Goal: Task Accomplishment & Management: Manage account settings

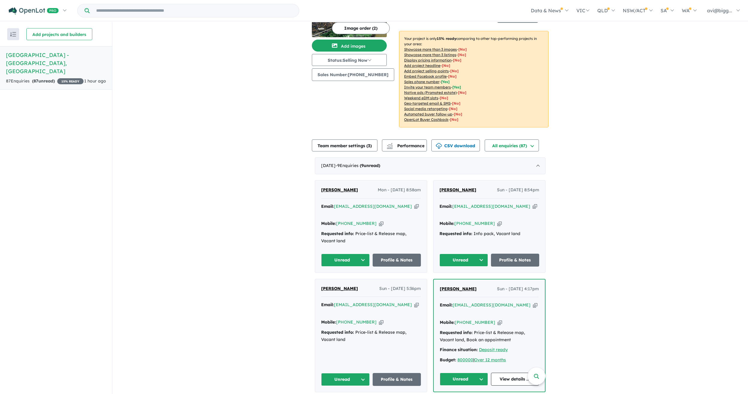
scroll to position [90, 0]
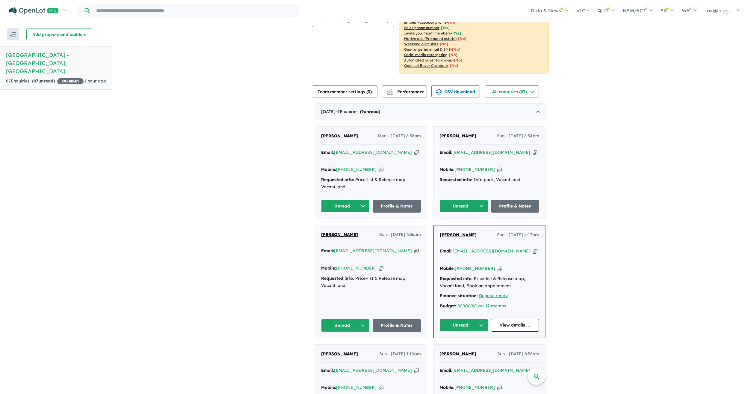
drag, startPoint x: 644, startPoint y: 248, endPoint x: 625, endPoint y: 245, distance: 19.4
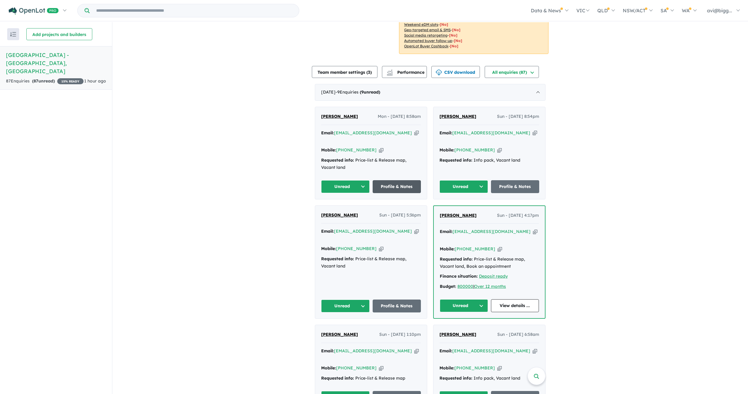
scroll to position [120, 0]
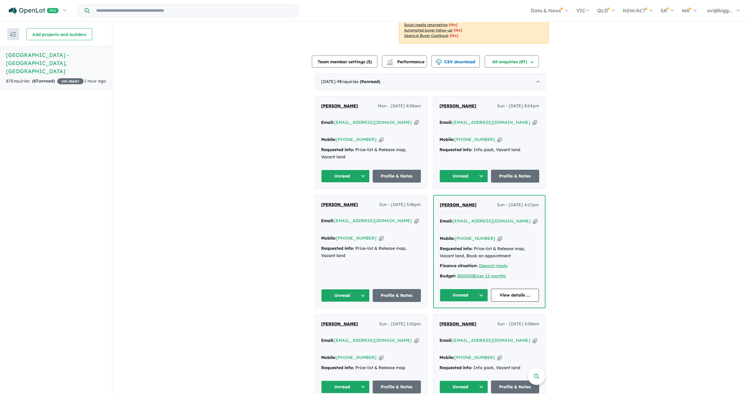
click at [414, 119] on icon "button" at bounding box center [416, 122] width 4 height 6
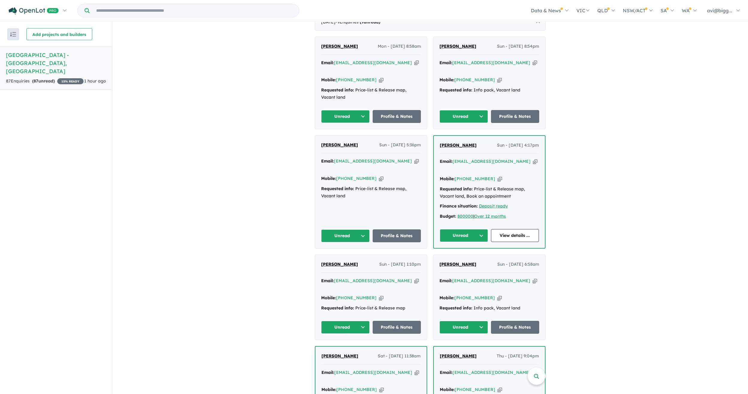
scroll to position [180, 0]
click at [533, 59] on icon "button" at bounding box center [535, 62] width 4 height 6
click at [414, 158] on icon "button" at bounding box center [416, 161] width 4 height 6
drag, startPoint x: 515, startPoint y: 146, endPoint x: 513, endPoint y: 148, distance: 3.2
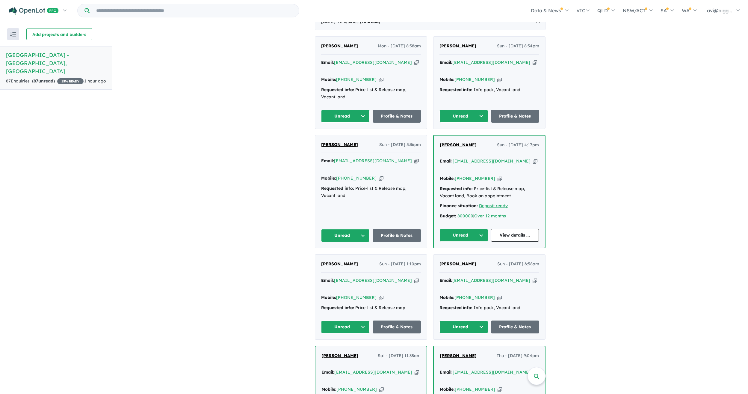
click at [533, 158] on icon "button" at bounding box center [535, 161] width 4 height 6
drag, startPoint x: 635, startPoint y: 233, endPoint x: 624, endPoint y: 235, distance: 11.7
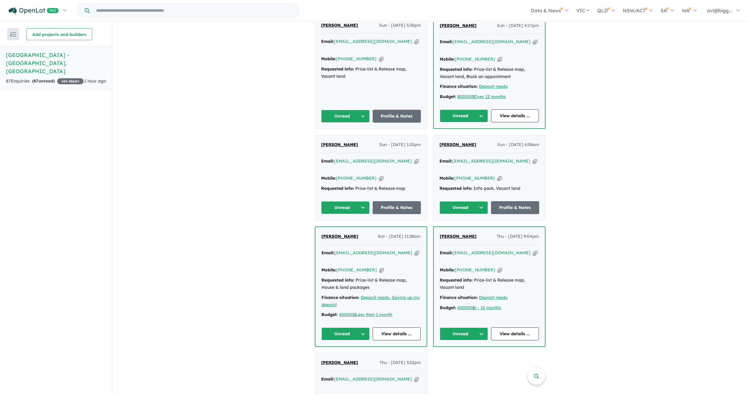
scroll to position [300, 0]
click at [414, 157] on icon "button" at bounding box center [416, 160] width 4 height 6
click at [273, 124] on div "View all projects in your account Woodlands Park Estate - Greenvale 15 % READY …" at bounding box center [430, 325] width 636 height 1205
click at [533, 157] on icon "button" at bounding box center [535, 160] width 4 height 6
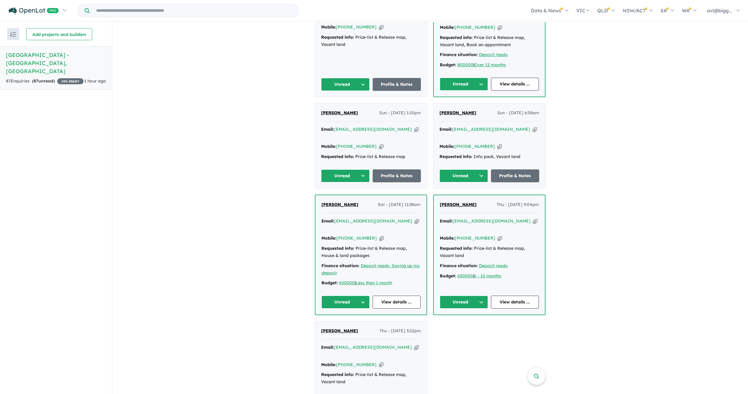
scroll to position [360, 0]
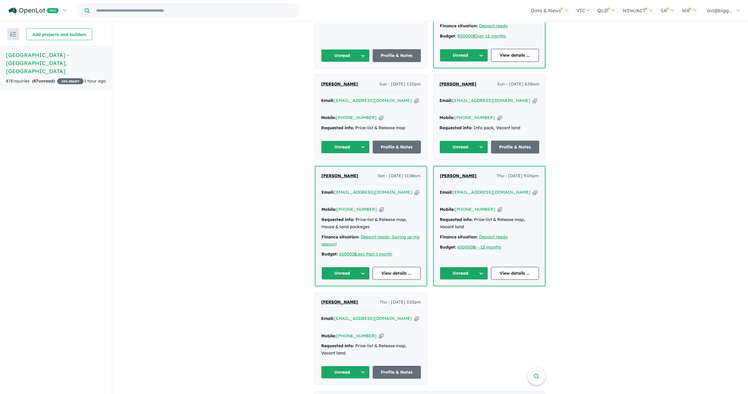
click at [415, 189] on icon "button" at bounding box center [417, 192] width 4 height 6
click at [533, 189] on icon "button" at bounding box center [535, 192] width 4 height 6
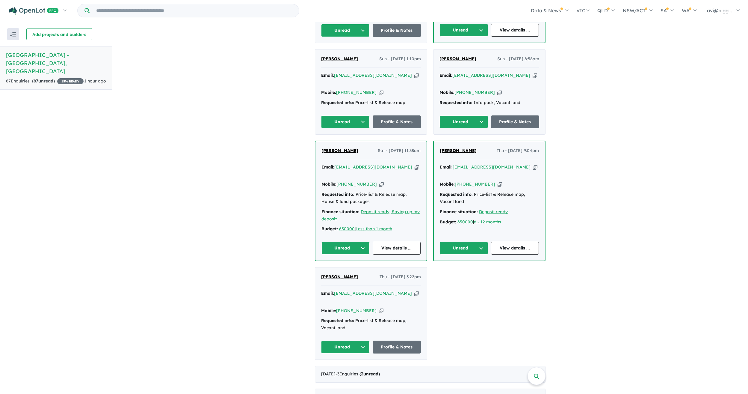
scroll to position [420, 0]
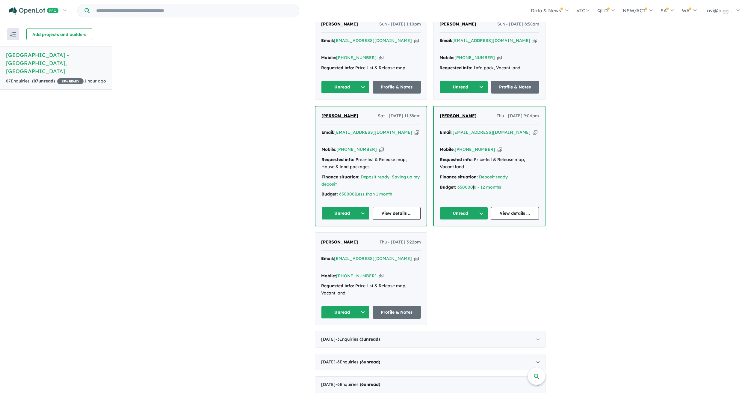
click at [414, 255] on icon "button" at bounding box center [416, 258] width 4 height 6
click at [461, 248] on div "Murat Ozusen Mon - 08/09/2025, 8:58am Email: muratmadrid@live.com.au Copied! Mo…" at bounding box center [430, 61] width 231 height 528
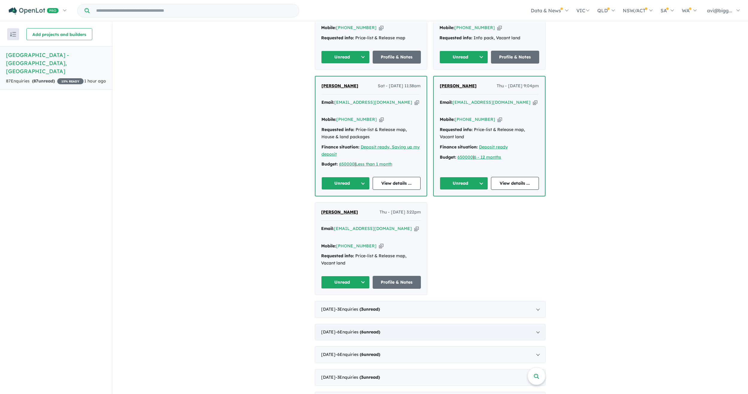
scroll to position [509, 0]
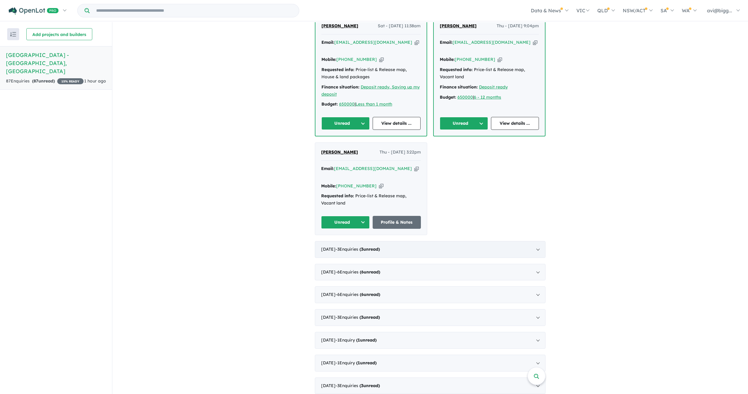
click at [363, 246] on span "3" at bounding box center [362, 248] width 2 height 5
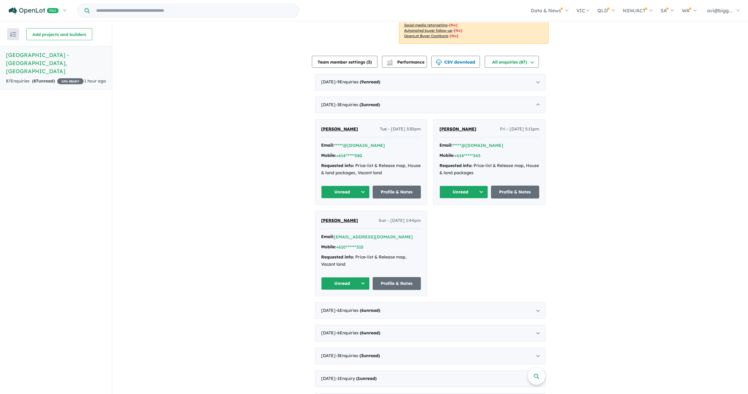
scroll to position [90, 0]
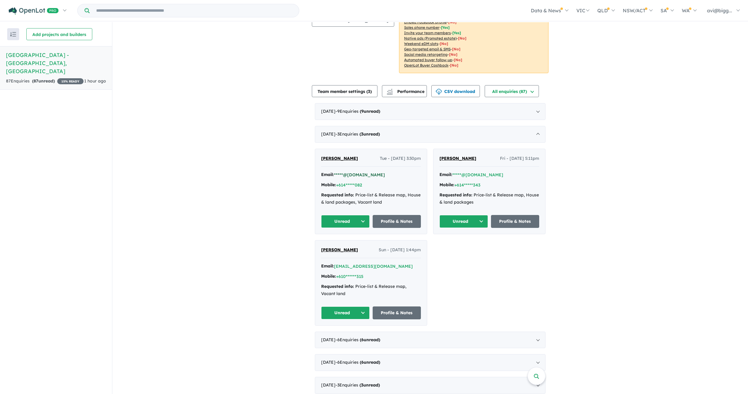
click at [359, 174] on button "*****@gmail.com" at bounding box center [359, 175] width 51 height 6
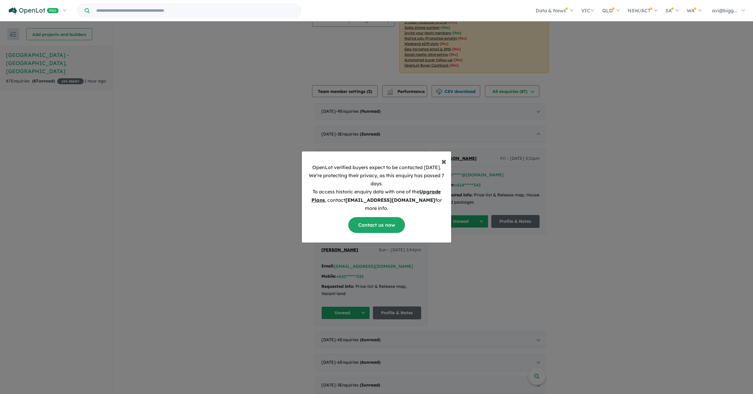
click at [443, 163] on span "×" at bounding box center [443, 161] width 5 height 12
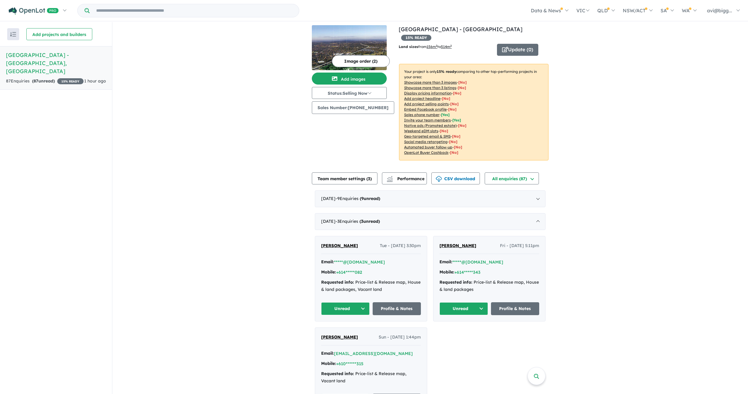
scroll to position [0, 0]
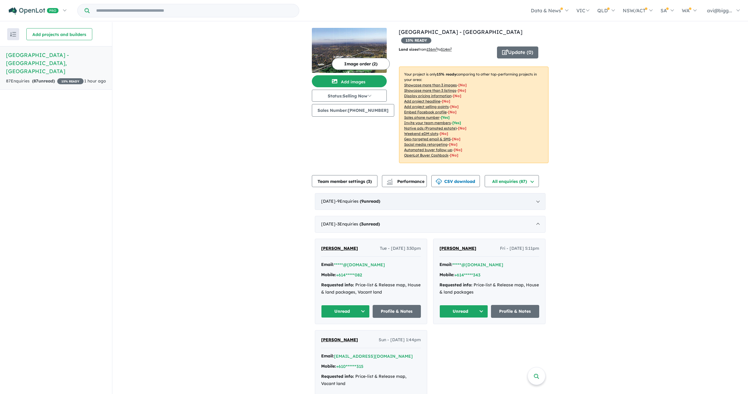
click at [347, 193] on div "September 2025 - 9 Enquir ies ( 9 unread)" at bounding box center [430, 201] width 231 height 17
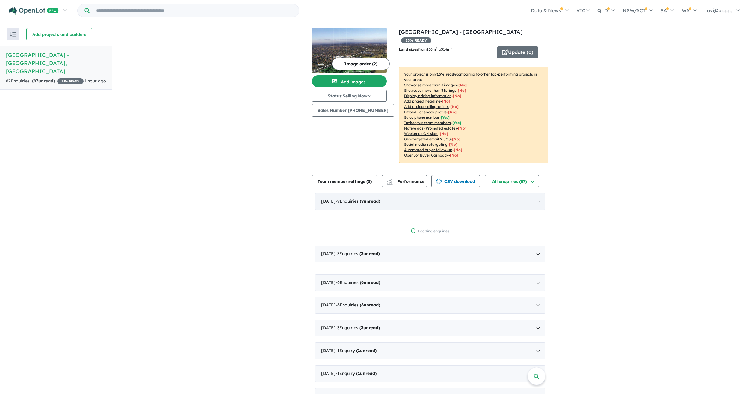
scroll to position [1, 0]
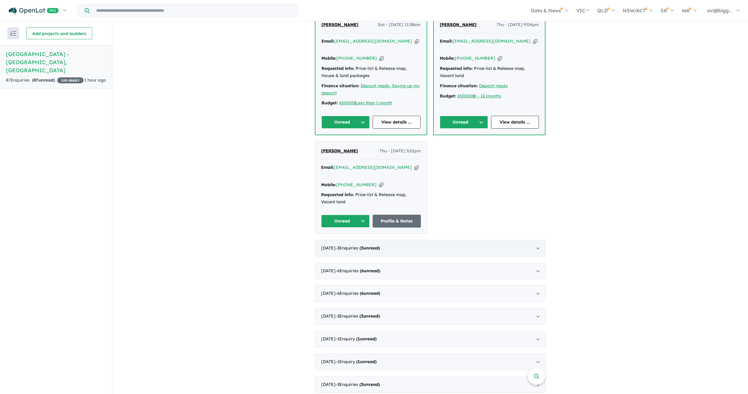
click at [345, 245] on span "- 3 Enquir ies ( 3 unread)" at bounding box center [358, 247] width 44 height 5
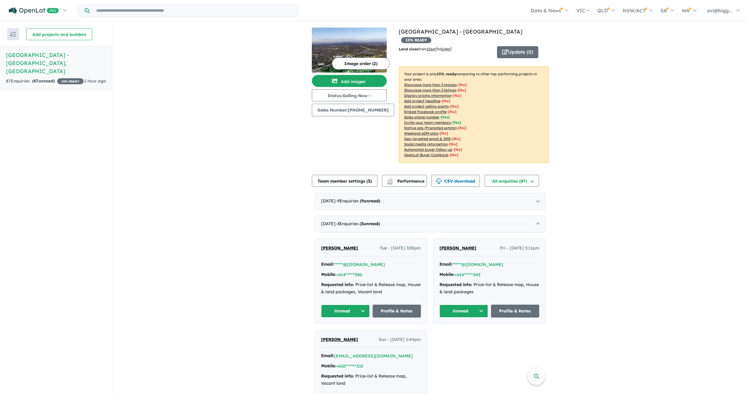
scroll to position [0, 0]
click at [372, 199] on span "- 9 Enquir ies ( 9 unread)" at bounding box center [358, 201] width 45 height 5
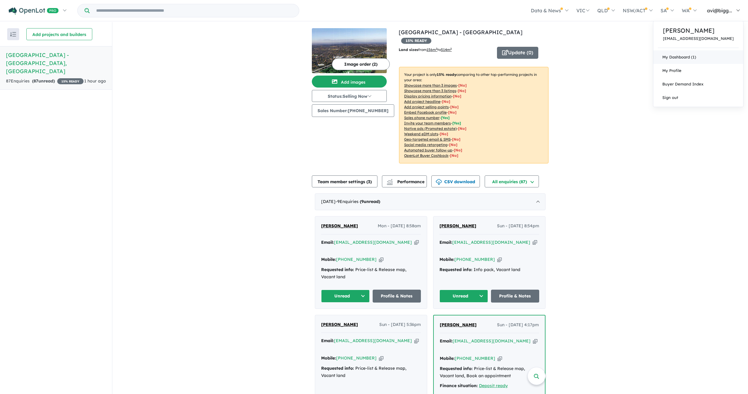
click at [702, 59] on link "My Dashboard (1)" at bounding box center [699, 56] width 90 height 13
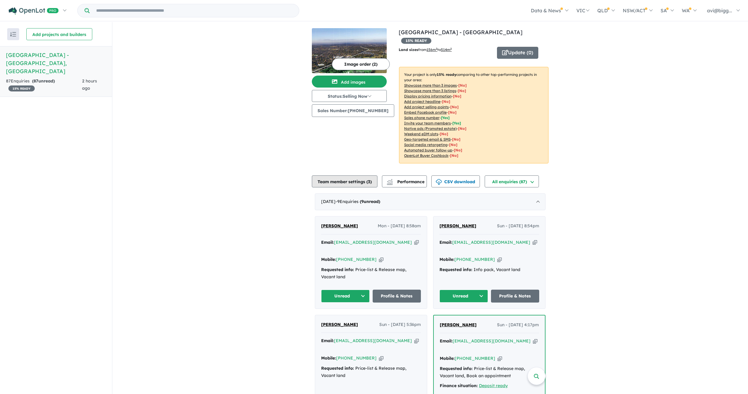
click at [353, 175] on button "Team member settings ( 3 )" at bounding box center [345, 181] width 66 height 12
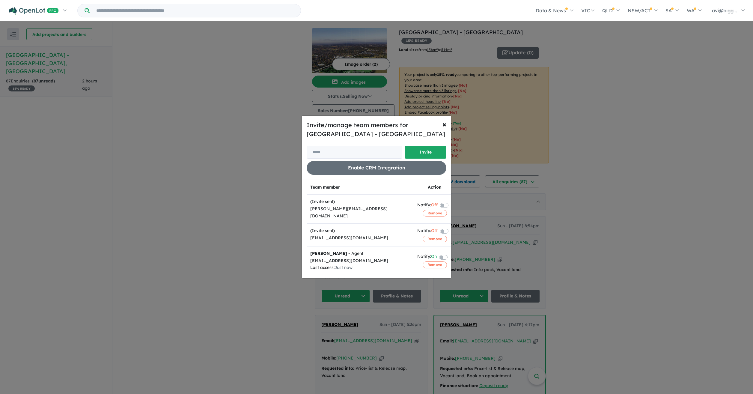
click at [451, 227] on label at bounding box center [451, 230] width 1 height 7
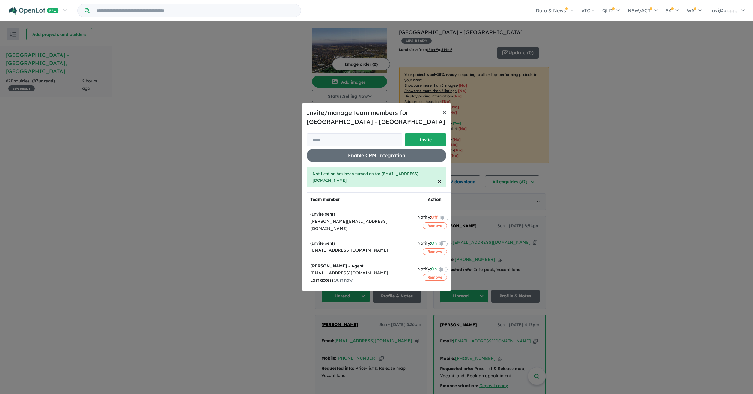
click at [444, 112] on span "×" at bounding box center [444, 111] width 4 height 9
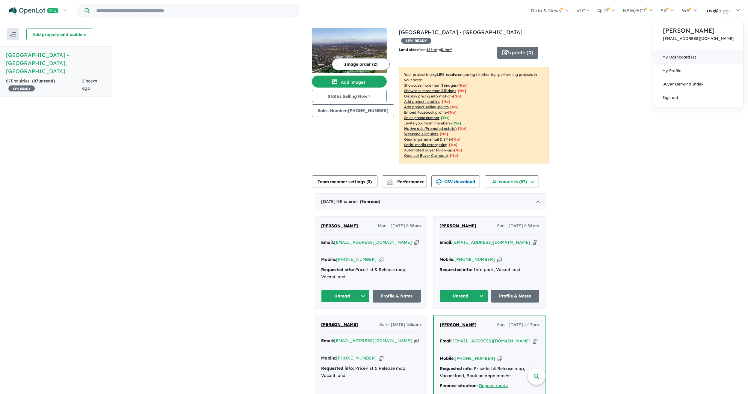
click at [702, 57] on link "My Dashboard (1)" at bounding box center [699, 56] width 90 height 13
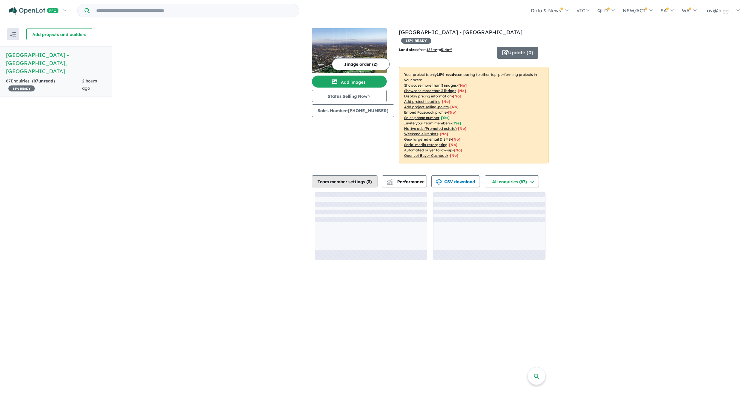
click at [339, 175] on button "Team member settings ( 3 )" at bounding box center [345, 181] width 66 height 12
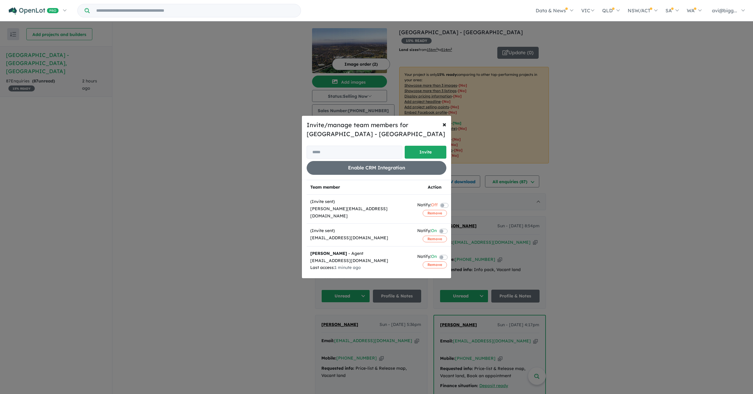
click at [731, 208] on div "Invite/manage team members for Woodlands Park Estate - Greenvale Invite Enable …" at bounding box center [376, 197] width 753 height 394
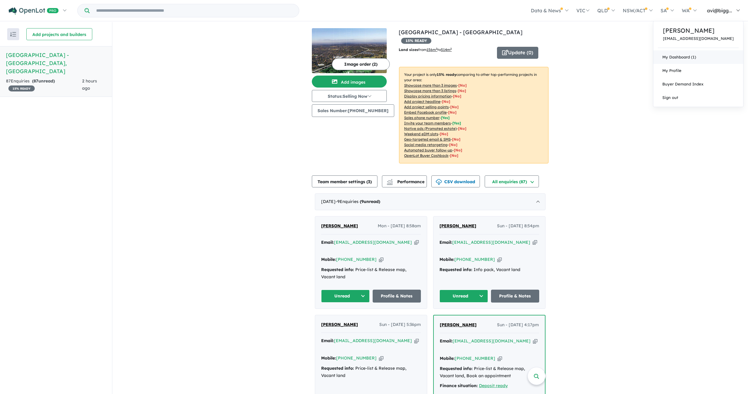
click at [707, 56] on link "My Dashboard (1)" at bounding box center [699, 56] width 90 height 13
click at [518, 47] on button "Update ( 0 )" at bounding box center [517, 53] width 41 height 12
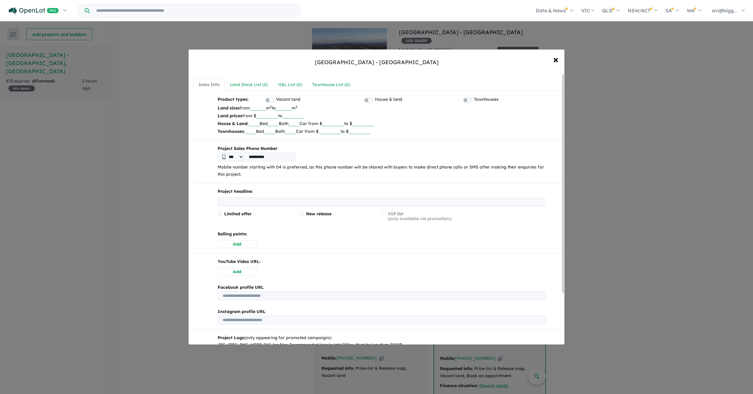
click at [252, 157] on input "**********" at bounding box center [270, 156] width 52 height 9
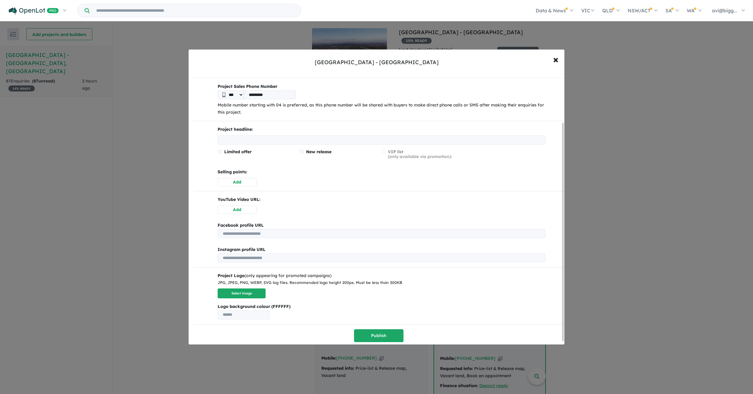
scroll to position [64, 0]
type input "*********"
click at [376, 335] on button "Publish" at bounding box center [378, 335] width 49 height 13
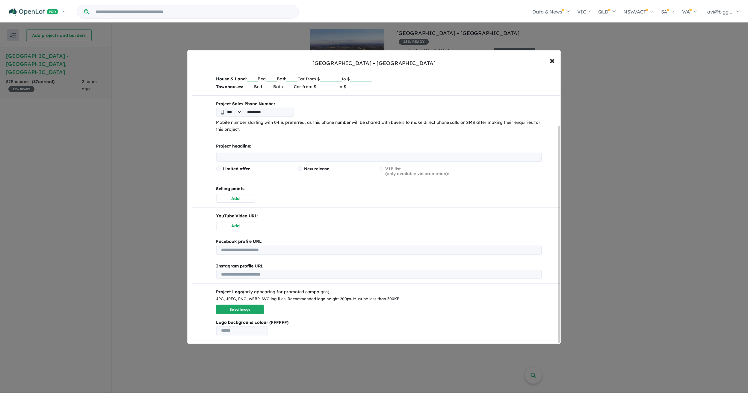
scroll to position [0, 0]
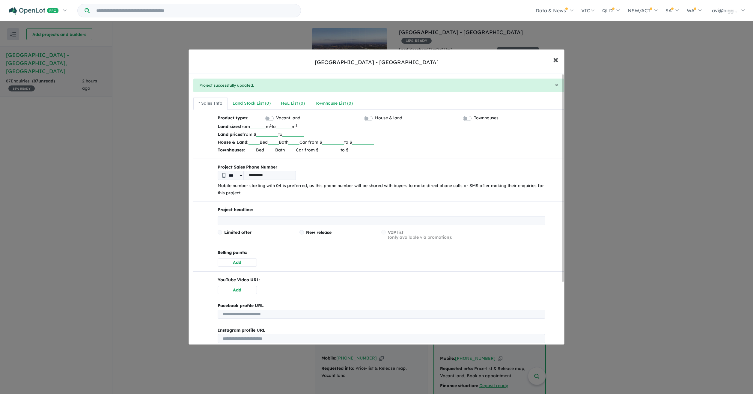
click at [556, 58] on span "×" at bounding box center [555, 59] width 5 height 13
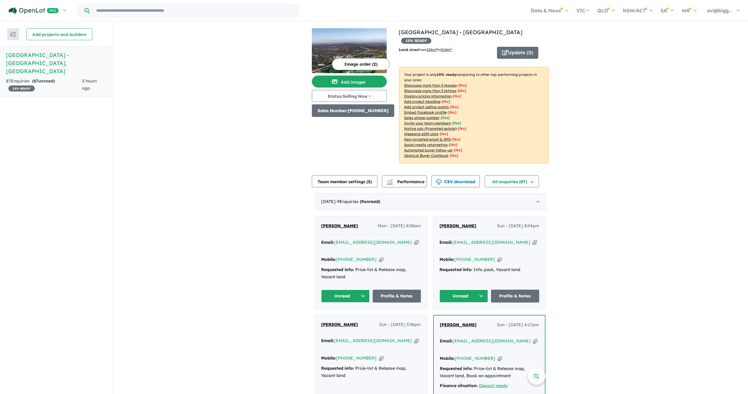
click at [360, 113] on button "Sales Number: +61406444441" at bounding box center [353, 110] width 82 height 13
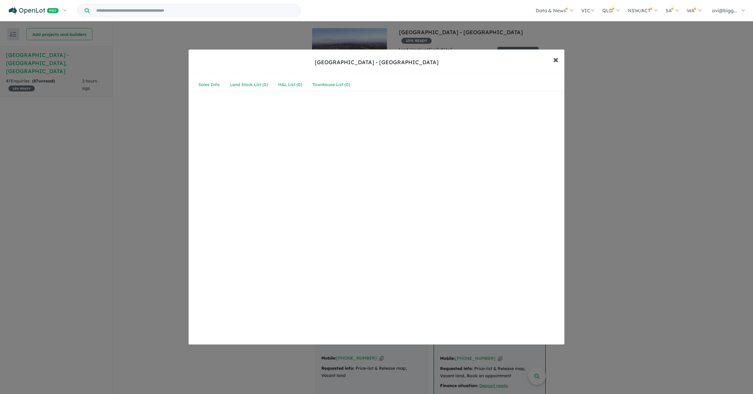
click at [558, 60] on span "×" at bounding box center [555, 59] width 5 height 13
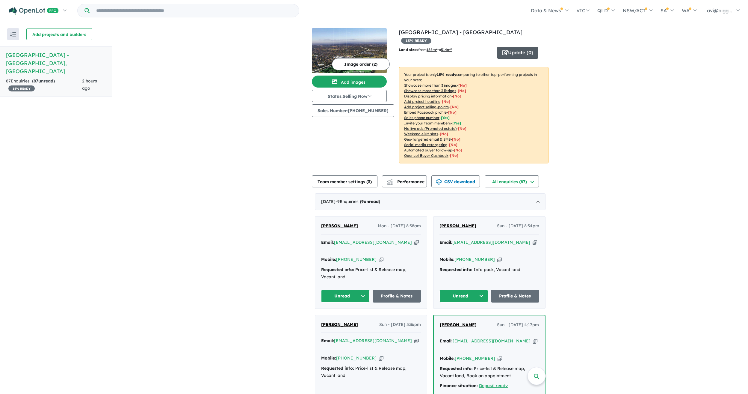
click at [518, 47] on button "Update ( 0 )" at bounding box center [517, 53] width 41 height 12
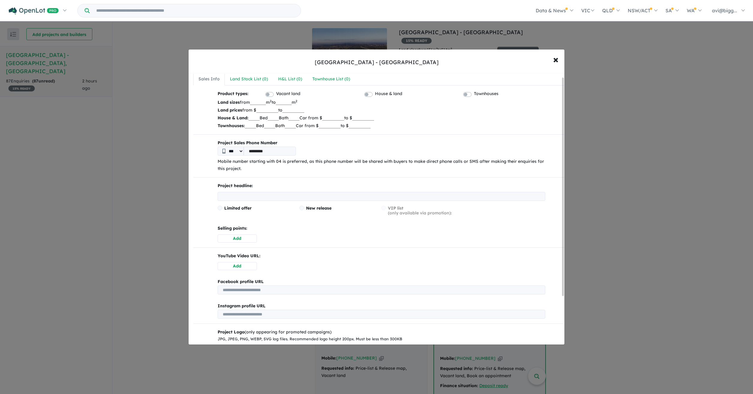
scroll to position [4, 0]
drag, startPoint x: 247, startPoint y: 152, endPoint x: 254, endPoint y: 152, distance: 6.9
click at [247, 152] on input "*********" at bounding box center [270, 152] width 52 height 9
type input "**********"
click at [233, 154] on select "***" at bounding box center [231, 152] width 26 height 9
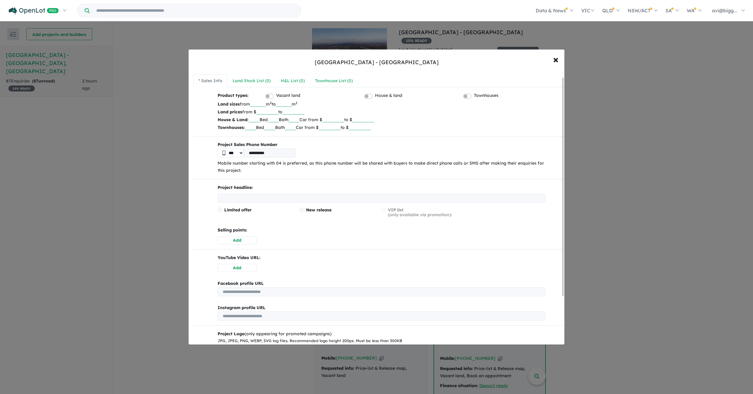
click at [218, 148] on select "***" at bounding box center [231, 152] width 26 height 9
click at [287, 173] on p "Mobile number starting with 04 is preferred, as this phone number will be share…" at bounding box center [382, 167] width 328 height 14
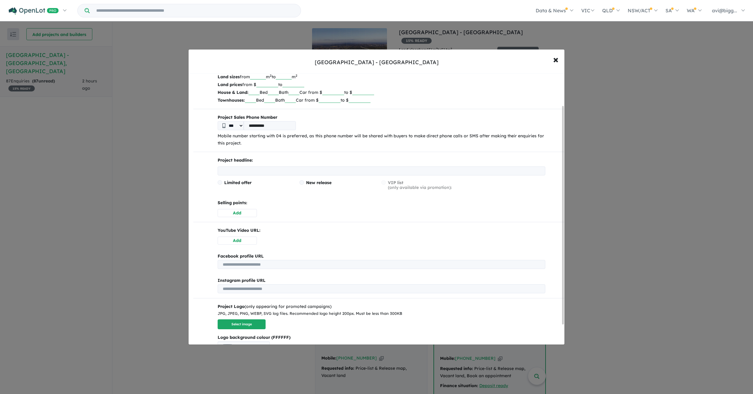
scroll to position [64, 0]
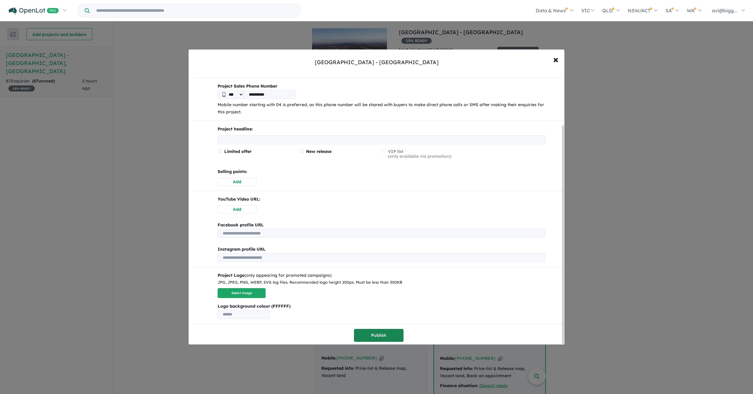
click at [382, 332] on button "Publish" at bounding box center [378, 335] width 49 height 13
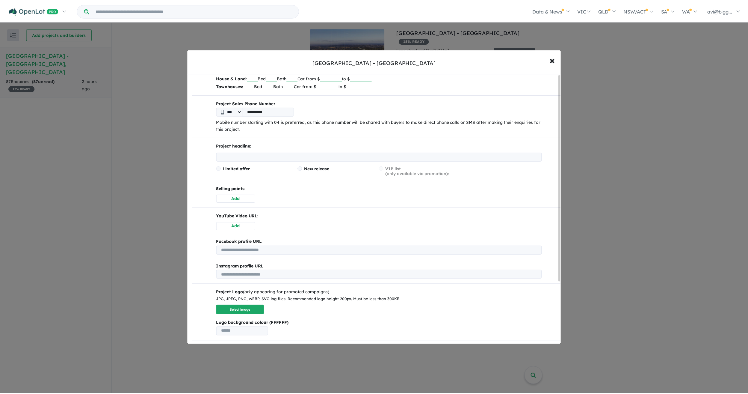
scroll to position [0, 0]
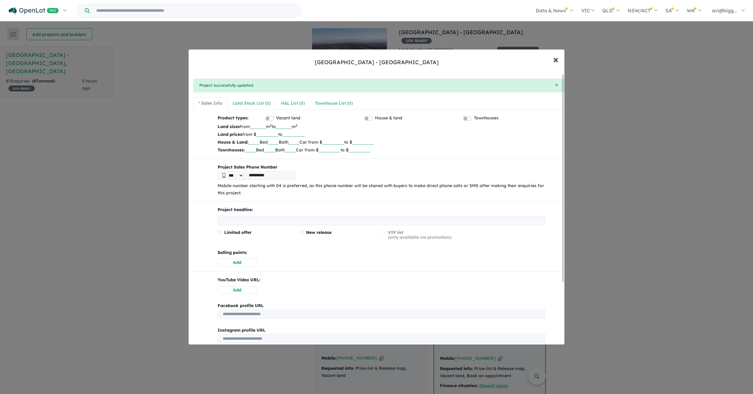
click at [557, 63] on span "×" at bounding box center [555, 59] width 5 height 13
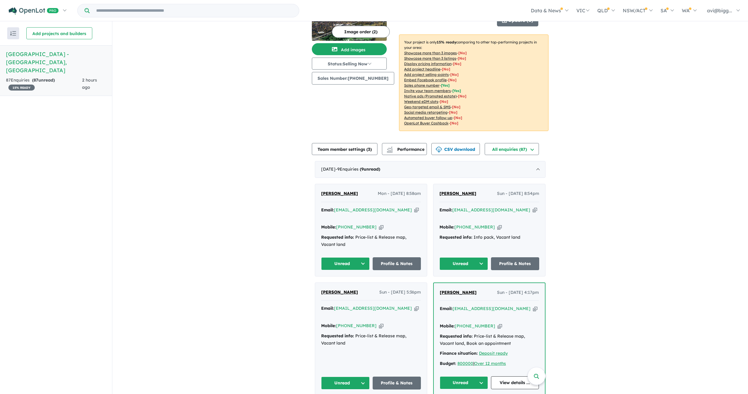
scroll to position [60, 0]
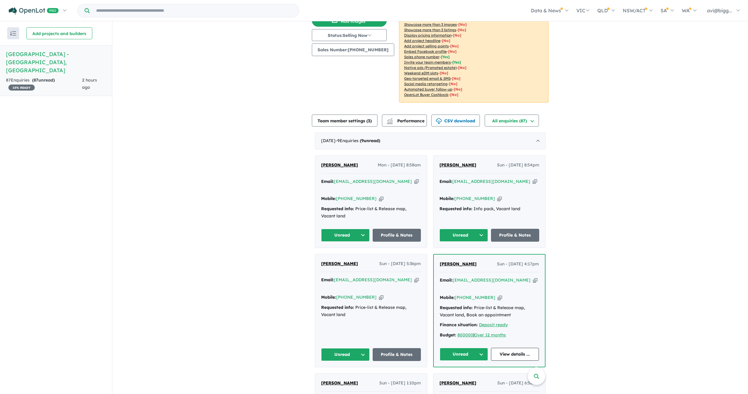
click at [339, 229] on button "Unread" at bounding box center [345, 235] width 49 height 13
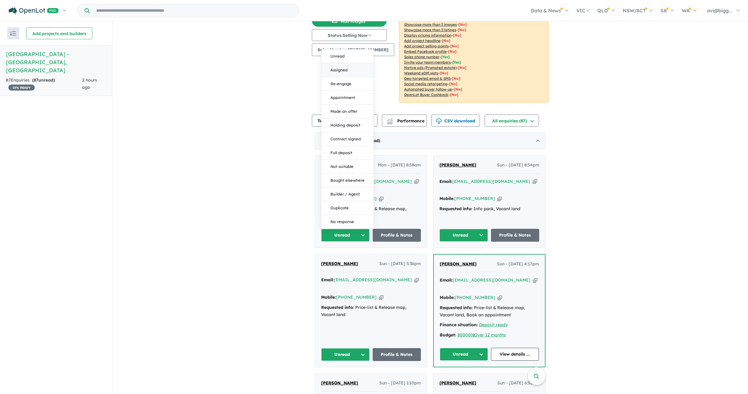
click at [347, 63] on button "Assigned" at bounding box center [348, 70] width 52 height 14
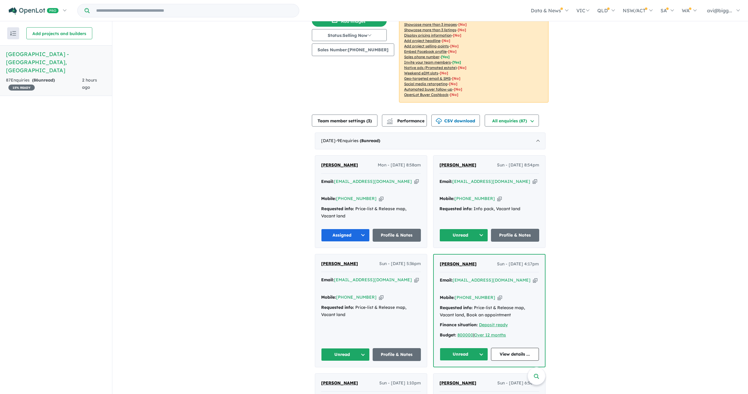
click at [458, 229] on button "Unread" at bounding box center [464, 235] width 49 height 13
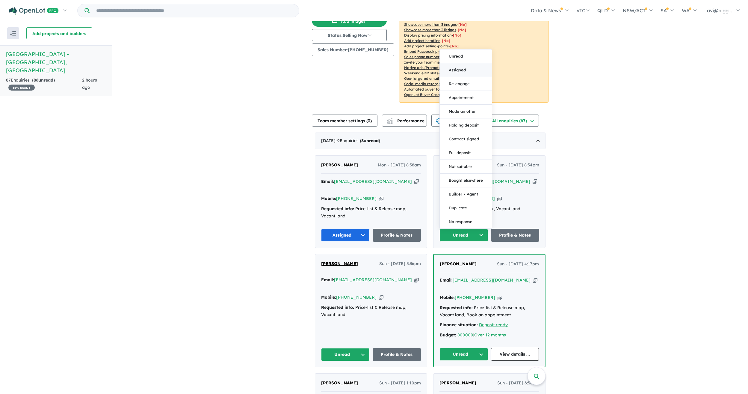
click at [467, 63] on button "Assigned" at bounding box center [466, 70] width 52 height 14
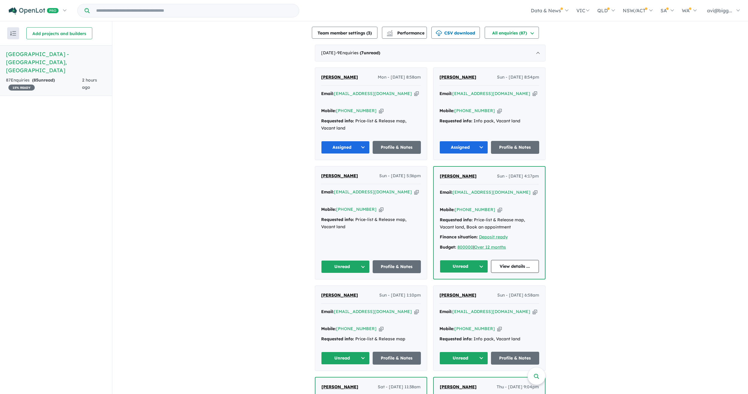
scroll to position [150, 0]
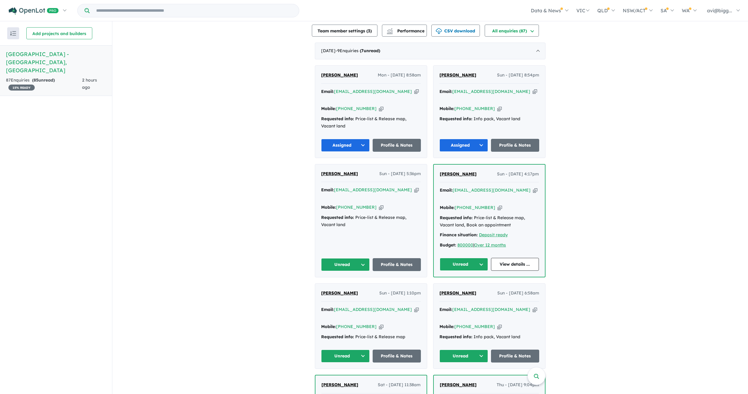
click at [344, 258] on button "Unread" at bounding box center [345, 264] width 49 height 13
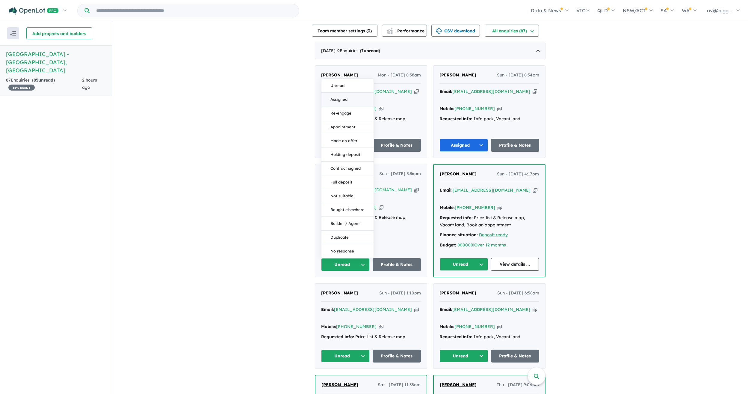
click at [346, 93] on button "Assigned" at bounding box center [348, 100] width 52 height 14
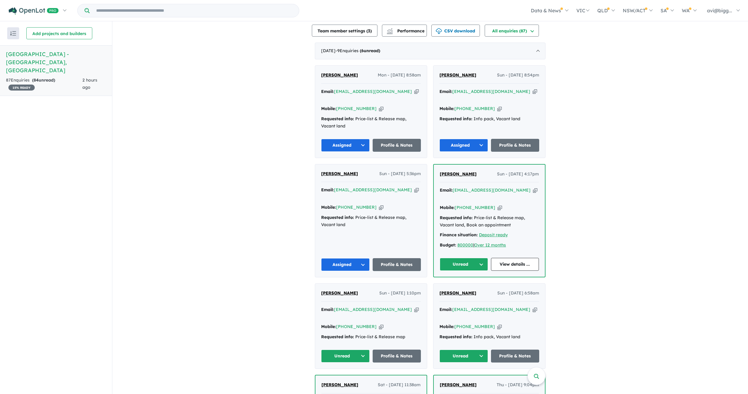
click at [474, 258] on button "Unread" at bounding box center [464, 264] width 48 height 13
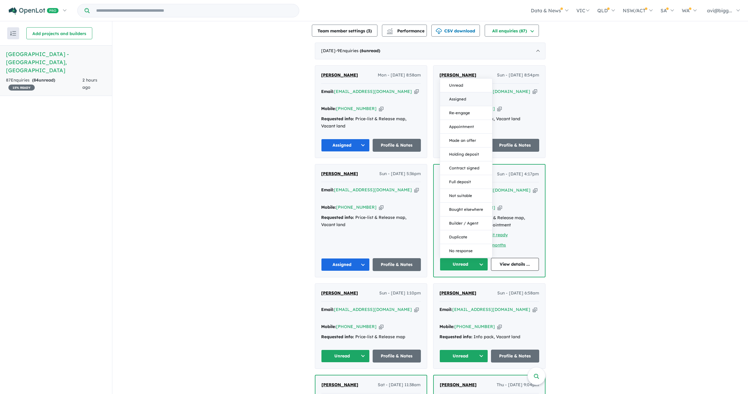
click at [460, 92] on button "Assigned" at bounding box center [466, 99] width 52 height 14
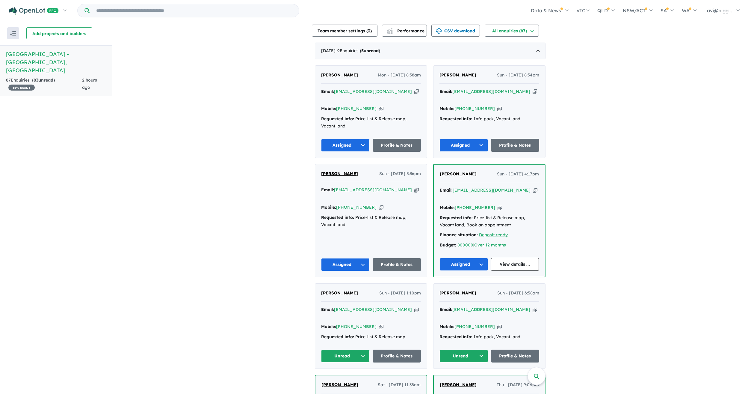
scroll to position [240, 0]
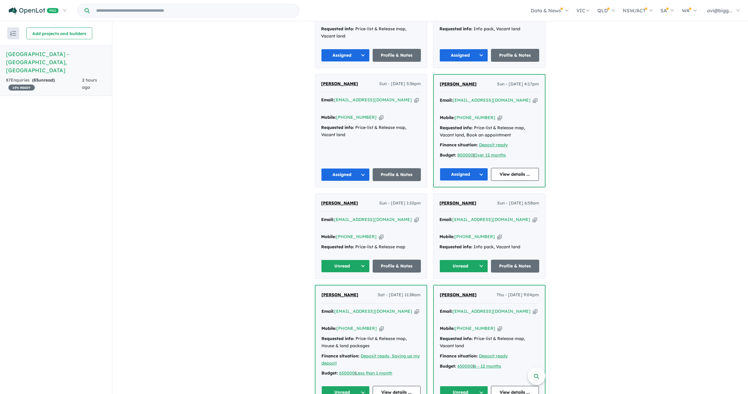
click at [339, 259] on button "Unread" at bounding box center [345, 265] width 49 height 13
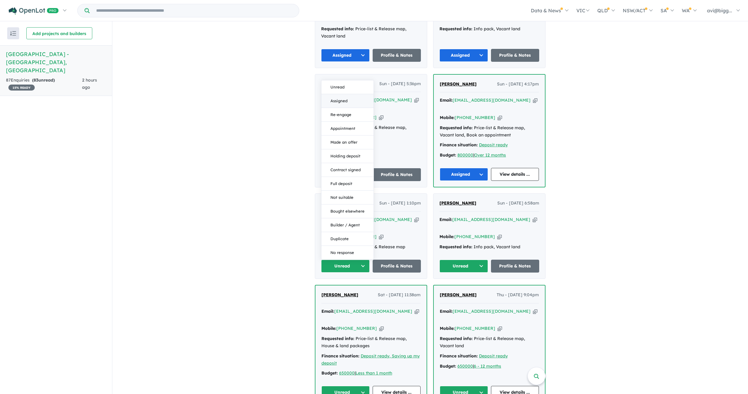
click at [347, 94] on button "Assigned" at bounding box center [348, 101] width 52 height 14
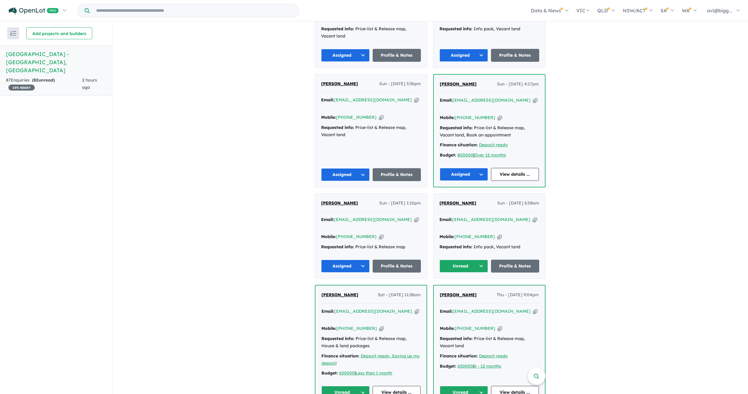
click at [464, 259] on button "Unread" at bounding box center [464, 265] width 49 height 13
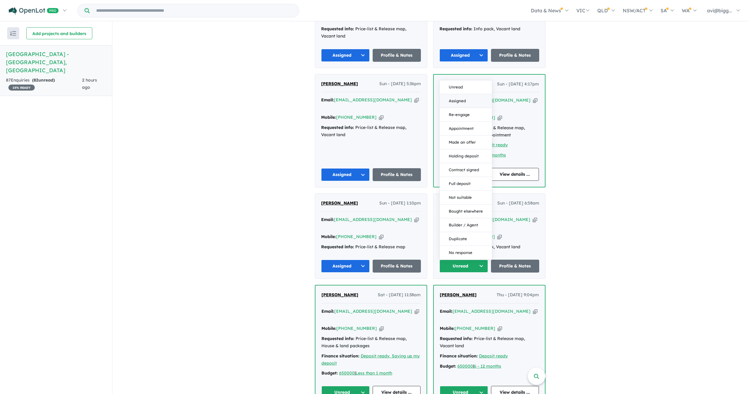
click at [462, 94] on button "Assigned" at bounding box center [466, 101] width 52 height 14
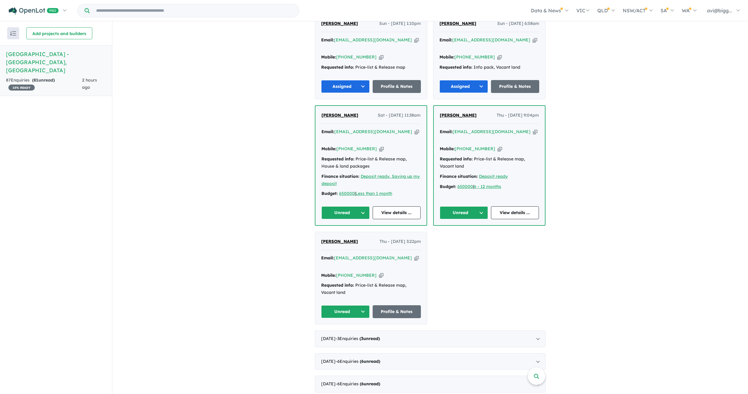
scroll to position [420, 0]
click at [336, 206] on button "Unread" at bounding box center [346, 212] width 48 height 13
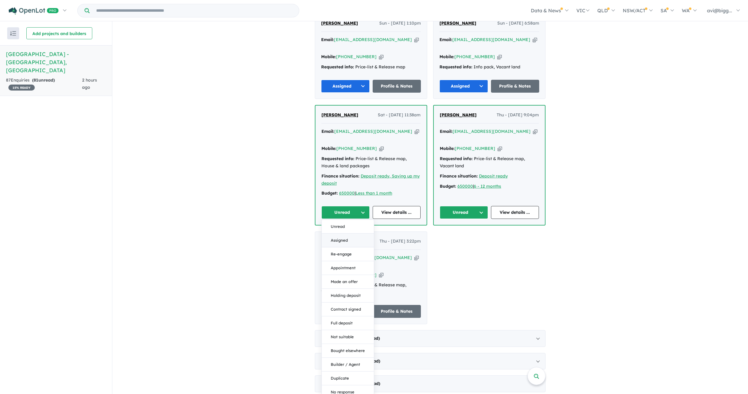
click at [335, 233] on button "Assigned" at bounding box center [348, 240] width 52 height 14
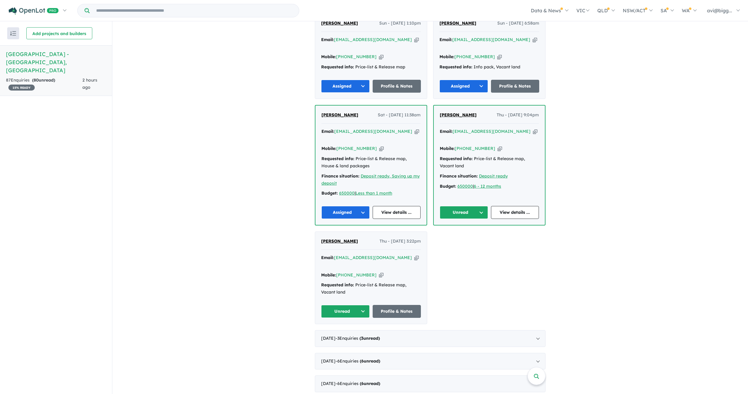
click at [470, 206] on button "Unread" at bounding box center [464, 212] width 48 height 13
click at [455, 233] on button "Assigned" at bounding box center [466, 240] width 52 height 14
click at [331, 305] on button "Unread" at bounding box center [345, 311] width 49 height 13
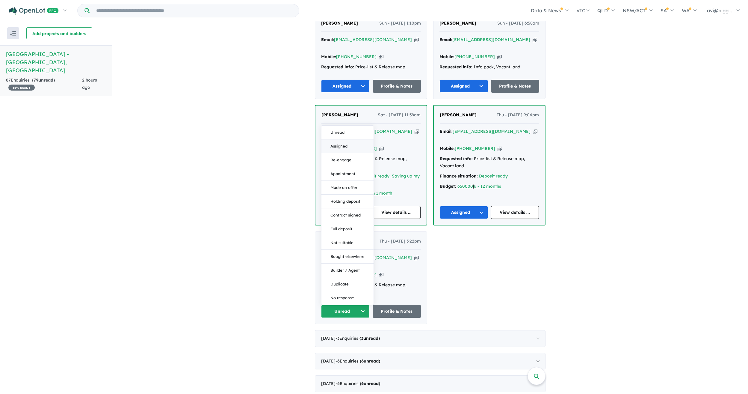
click at [344, 139] on button "Assigned" at bounding box center [348, 146] width 52 height 14
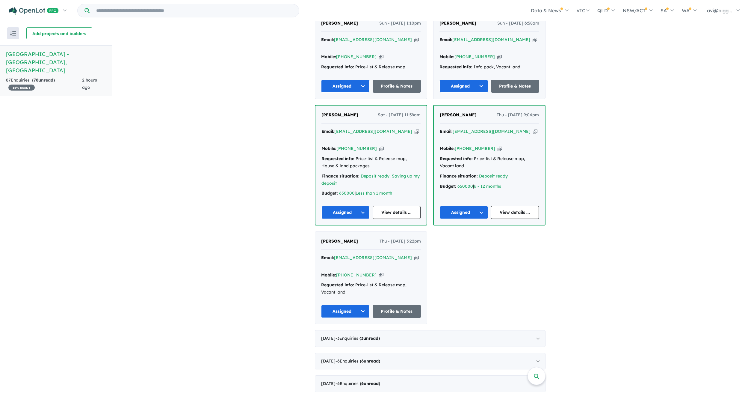
click at [223, 298] on div "View all projects in your account [GEOGRAPHIC_DATA] - [GEOGRAPHIC_DATA] 15 % RE…" at bounding box center [430, 204] width 636 height 1205
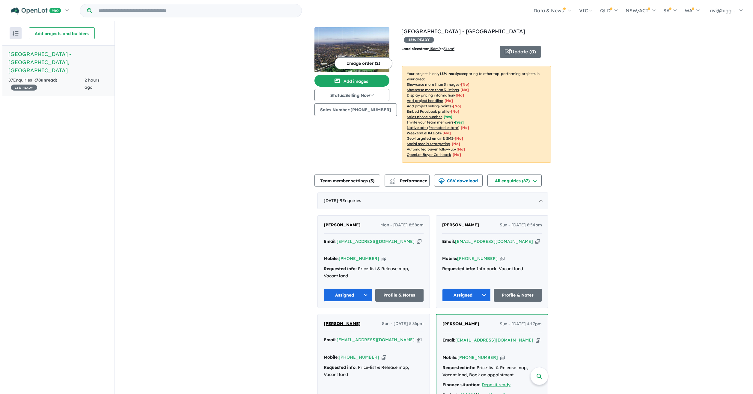
scroll to position [0, 0]
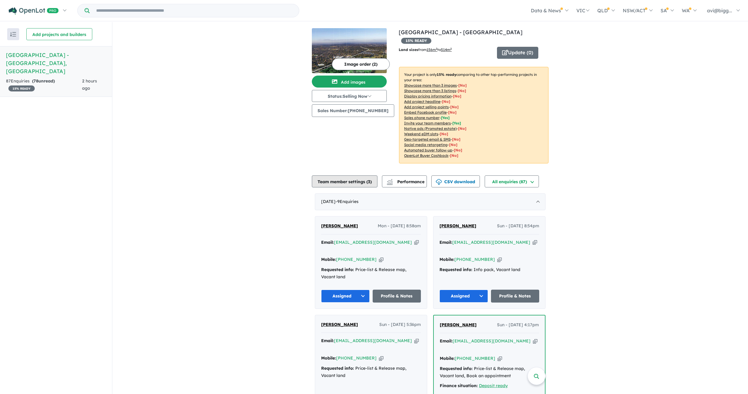
click at [354, 175] on button "Team member settings ( 3 )" at bounding box center [345, 181] width 66 height 12
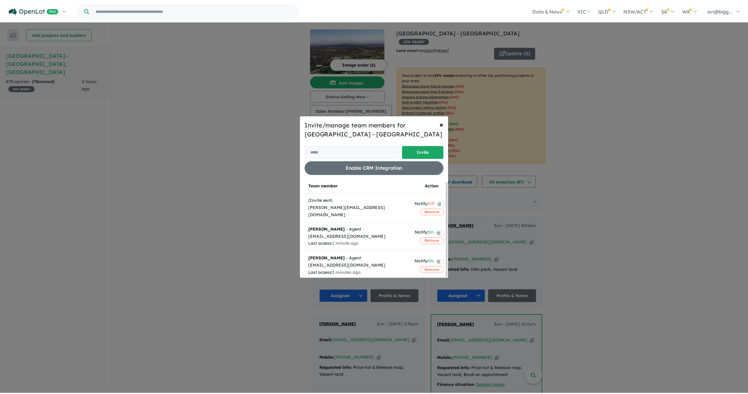
scroll to position [1, 0]
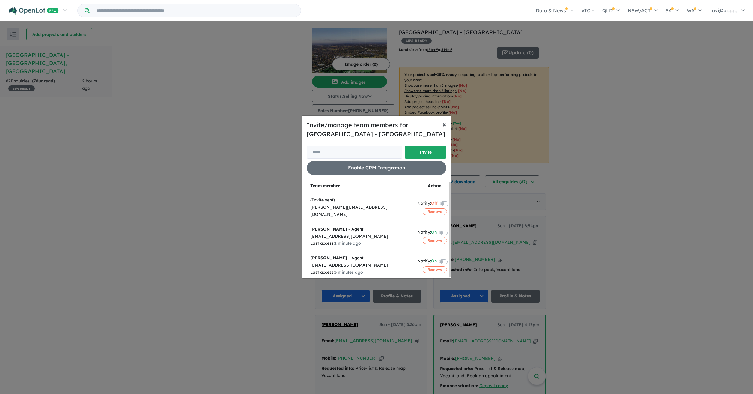
click at [440, 125] on button "× Close" at bounding box center [443, 124] width 13 height 17
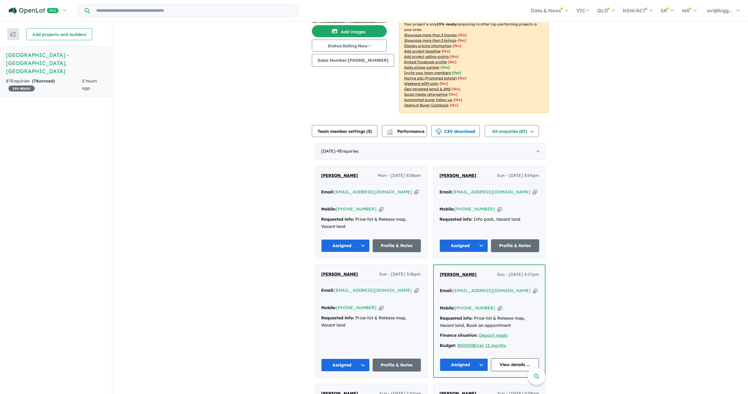
scroll to position [0, 0]
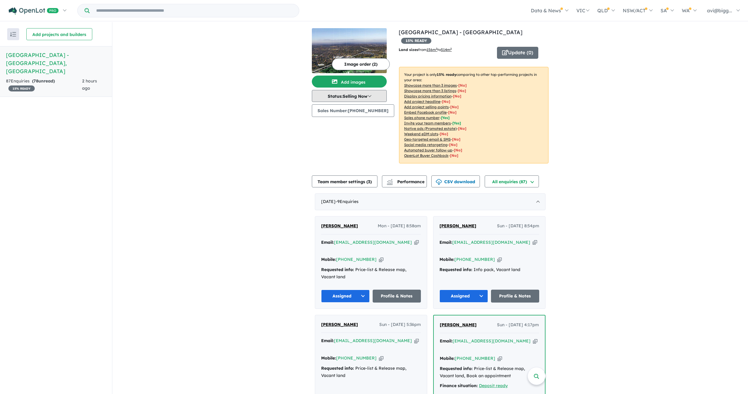
click at [345, 96] on button "Status: Selling Now" at bounding box center [349, 96] width 75 height 12
click at [341, 97] on button "Status: Selling Now" at bounding box center [349, 96] width 75 height 12
